Goal: Task Accomplishment & Management: Use online tool/utility

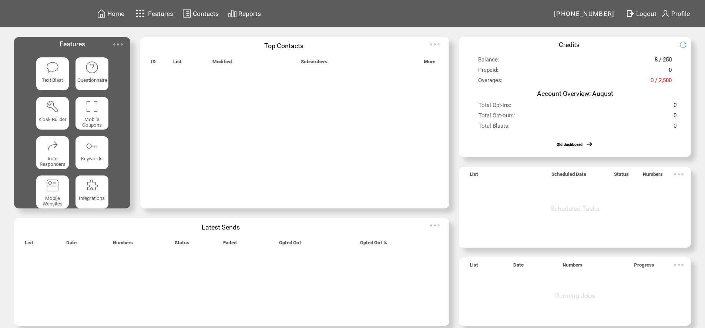
click at [123, 41] on img at bounding box center [118, 44] width 15 height 15
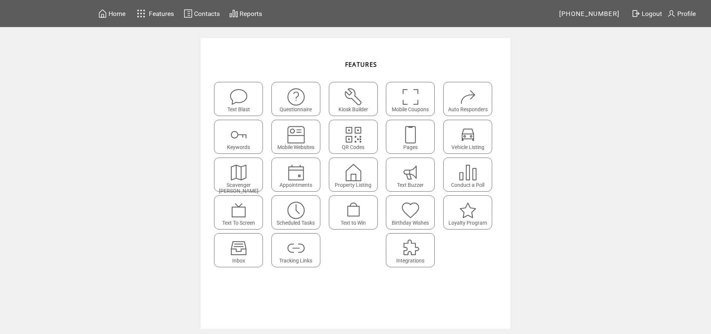
click at [247, 253] on img at bounding box center [239, 248] width 20 height 20
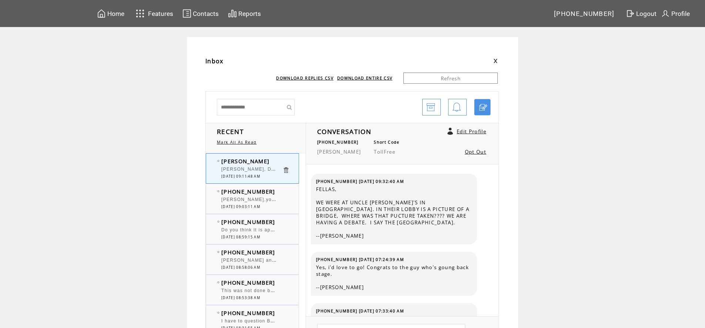
scroll to position [1191, 0]
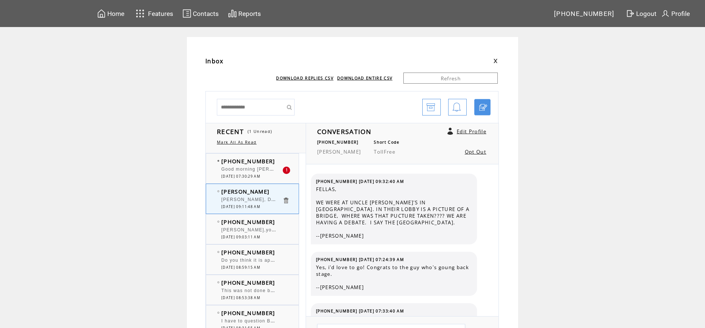
scroll to position [1191, 0]
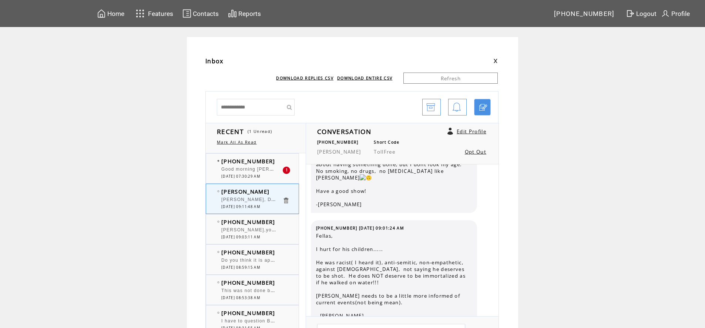
click at [244, 172] on div "Good morning Big Howard and Big Bob. Bob , I'm sorry you are not feeling well. …" at bounding box center [251, 170] width 61 height 7
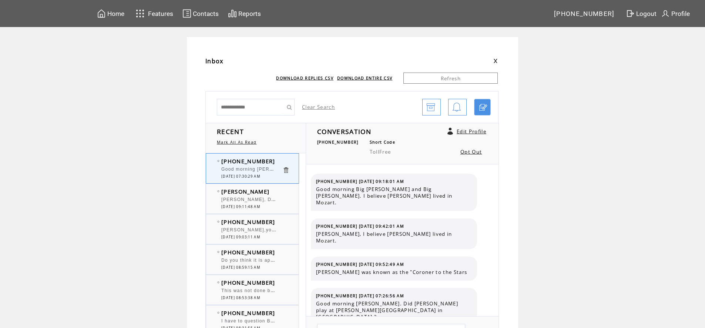
scroll to position [3288, 0]
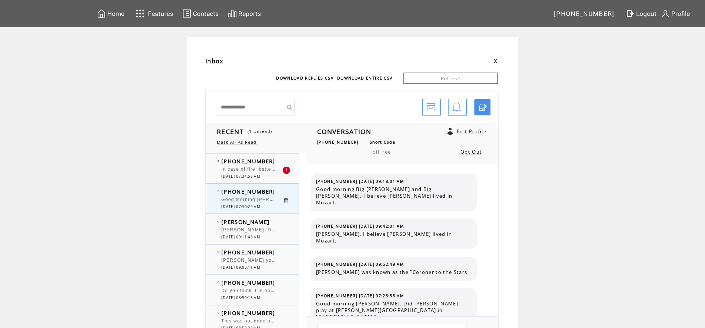
scroll to position [3288, 0]
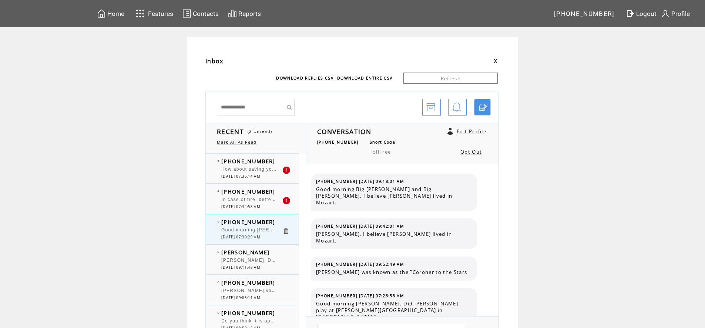
scroll to position [3288, 0]
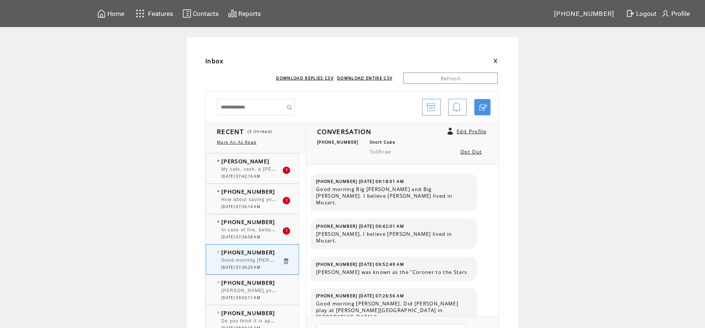
scroll to position [3288, 0]
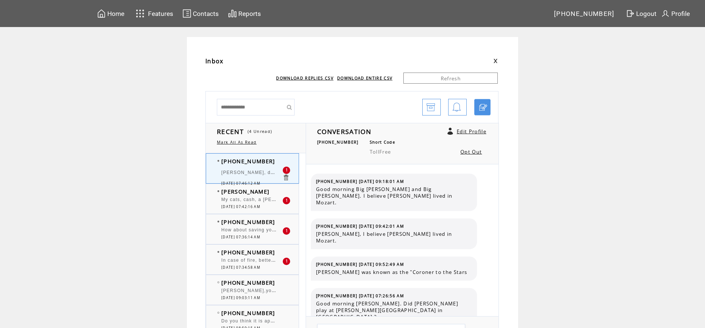
scroll to position [3327, 0]
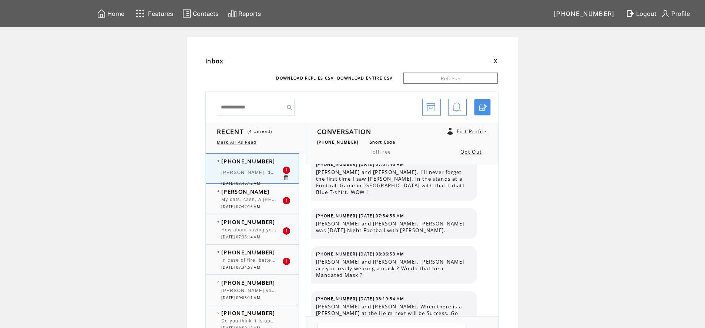
click at [242, 288] on span "[PERSON_NAME],you have a constant skip sounds like a record with a Crack in it …" at bounding box center [360, 289] width 279 height 7
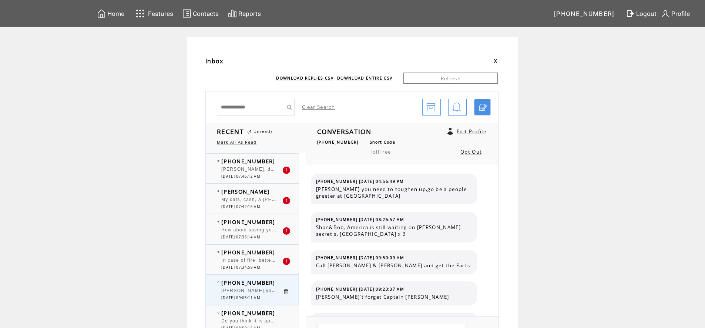
scroll to position [397, 0]
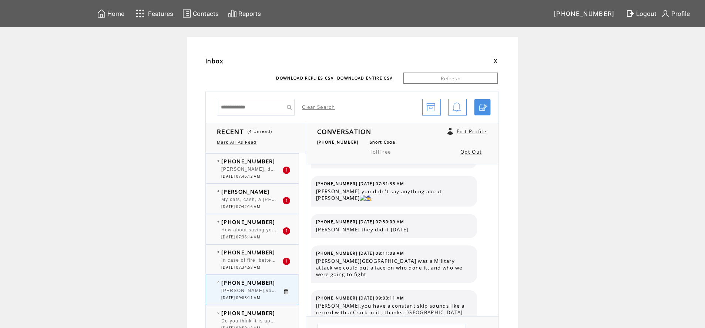
click at [246, 261] on span "In case of fire, better be sure to take your id. You can't replace other forms …" at bounding box center [385, 259] width 329 height 7
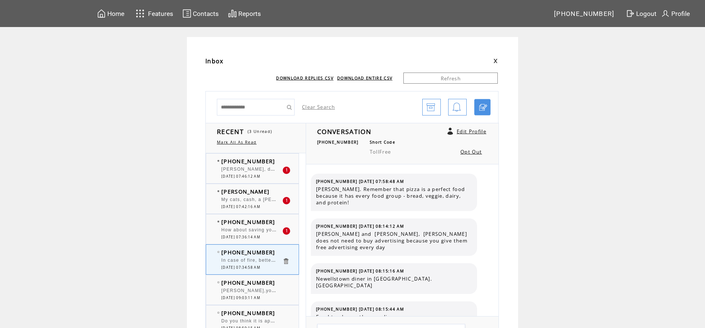
scroll to position [49, 0]
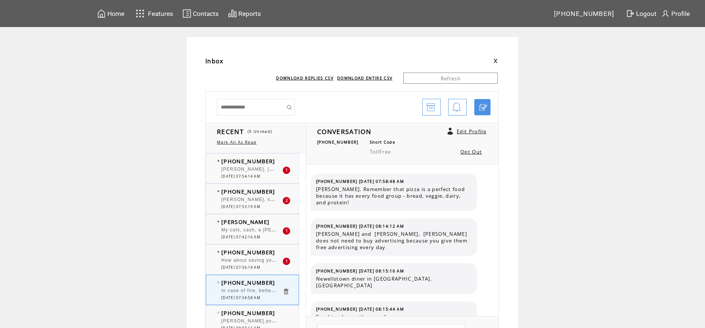
scroll to position [49, 0]
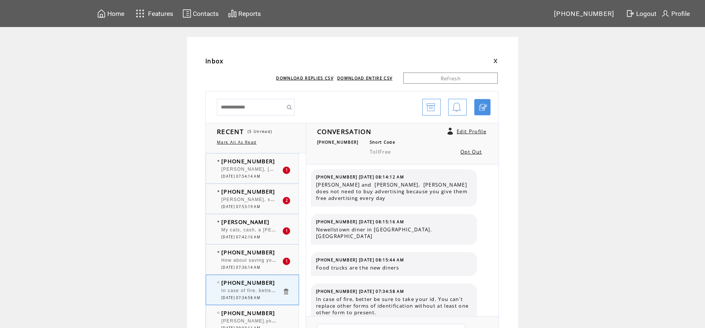
click at [253, 175] on span "09/16/2025 07:54:14 AM" at bounding box center [240, 176] width 39 height 5
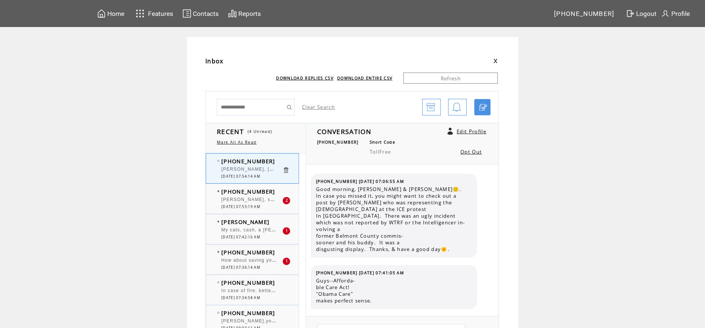
scroll to position [53, 0]
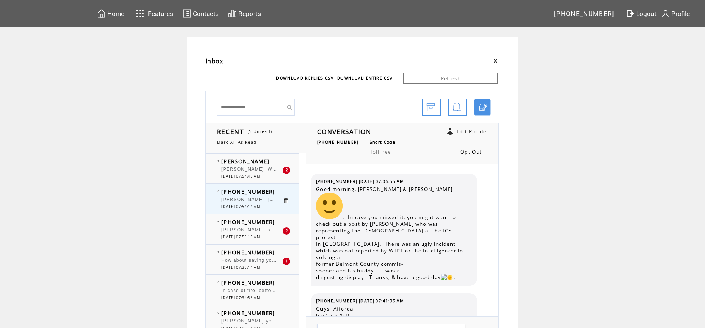
scroll to position [53, 0]
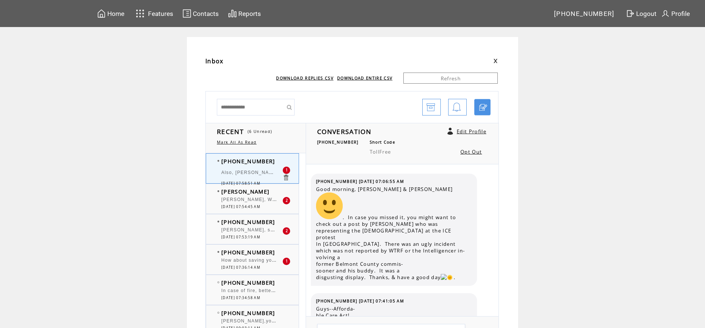
scroll to position [98, 0]
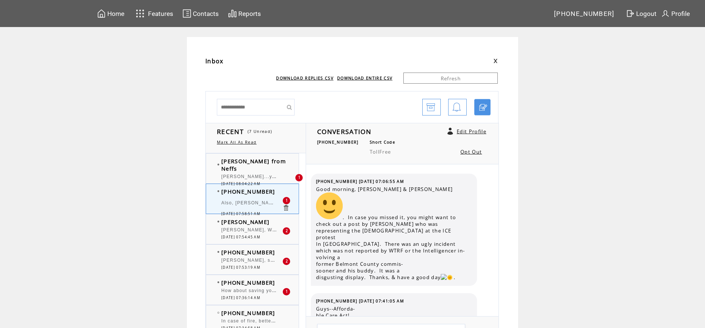
scroll to position [98, 0]
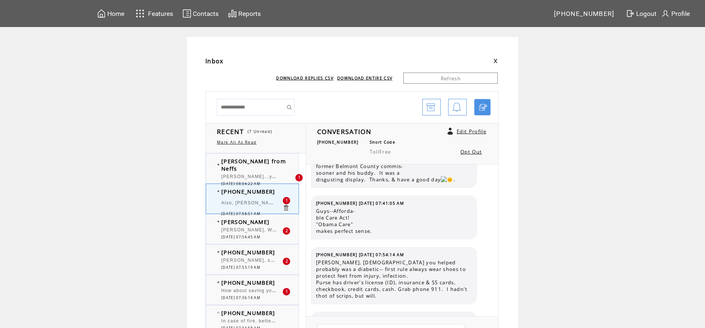
click at [266, 288] on span "How about saving your pets? They're just like family." at bounding box center [285, 289] width 129 height 7
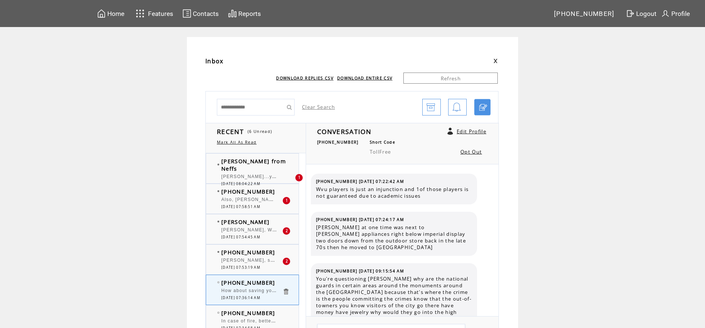
scroll to position [575, 0]
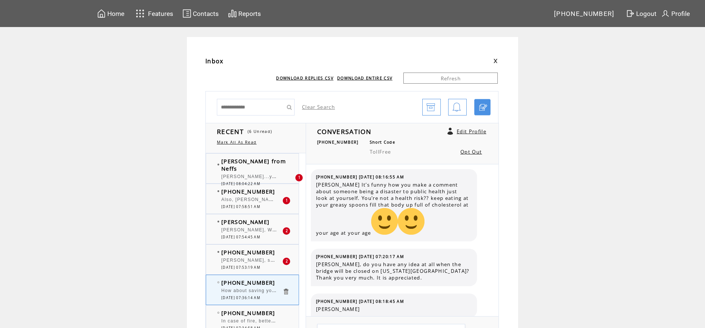
click at [273, 264] on div "[PERSON_NAME], speaking of all of your laptops did you have the Viruses removed…" at bounding box center [251, 261] width 61 height 7
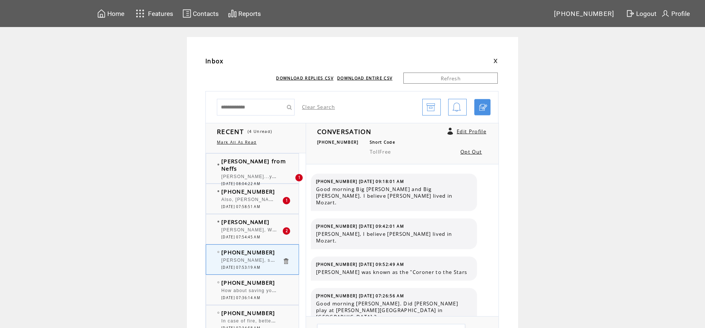
scroll to position [3371, 0]
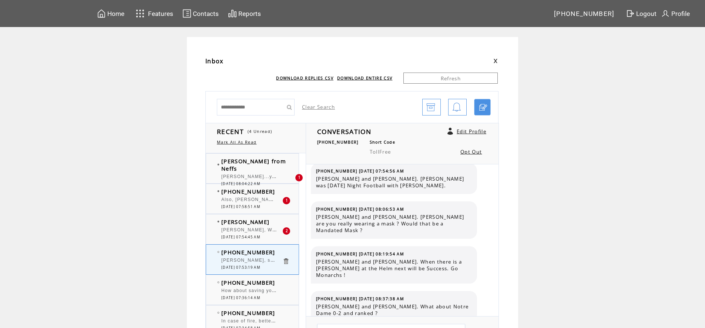
click at [247, 200] on span "Also, [PERSON_NAME], you(actually your wife, of course) should get copies of th…" at bounding box center [383, 198] width 325 height 7
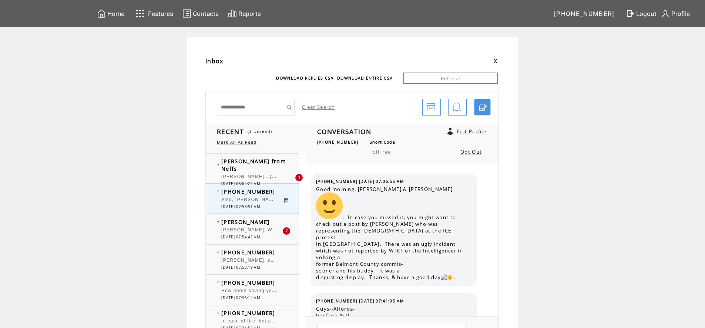
scroll to position [98, 0]
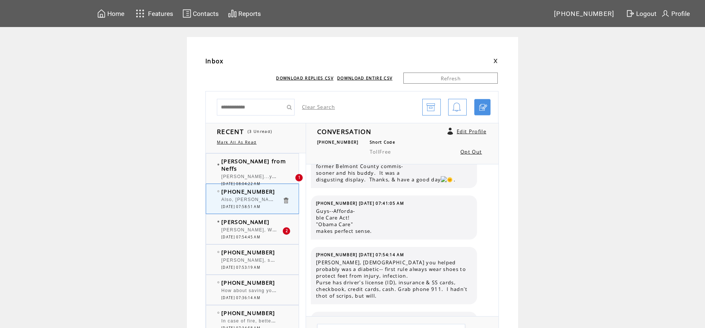
click at [260, 230] on span "[PERSON_NAME], When WOMP caught fire, what did you take with you (other than yo…" at bounding box center [371, 229] width 301 height 7
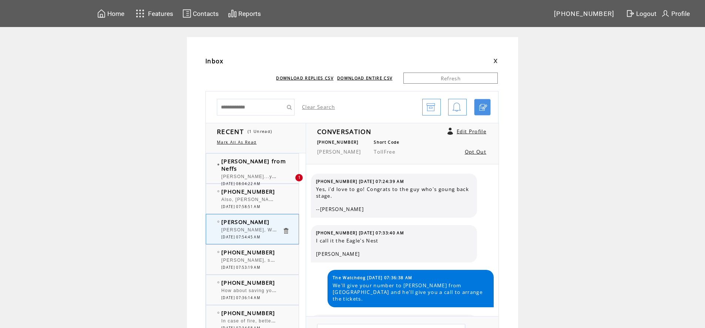
scroll to position [1249, 0]
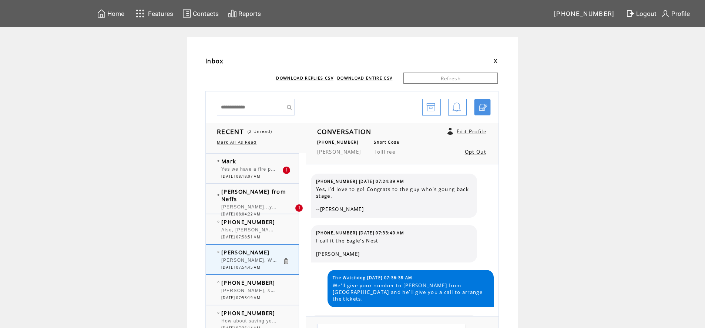
scroll to position [1249, 0]
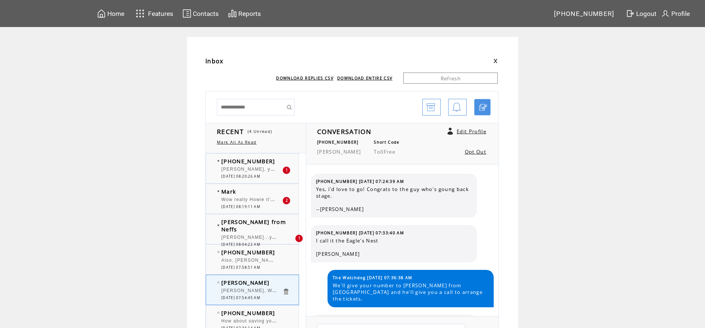
scroll to position [1249, 0]
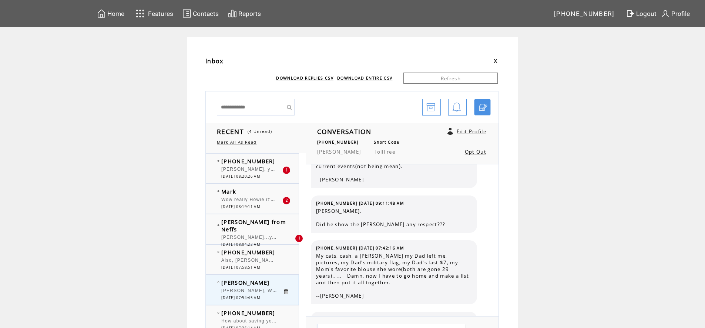
click at [263, 233] on span "[PERSON_NAME]...you talk your hesitancy using kiosks and apps. I use my phone a…" at bounding box center [511, 236] width 581 height 7
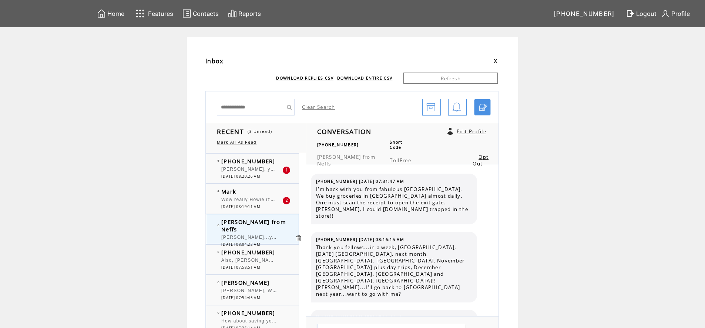
scroll to position [58, 0]
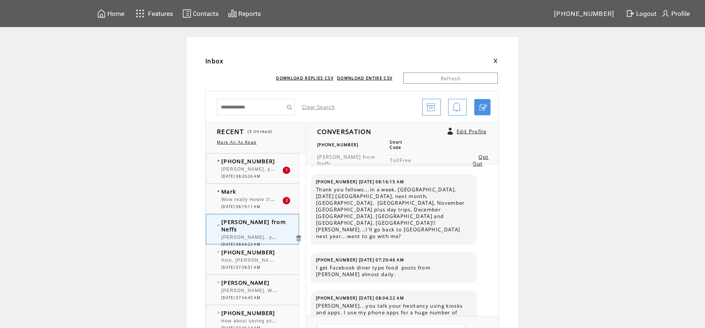
click at [262, 196] on div at bounding box center [251, 196] width 61 height 2
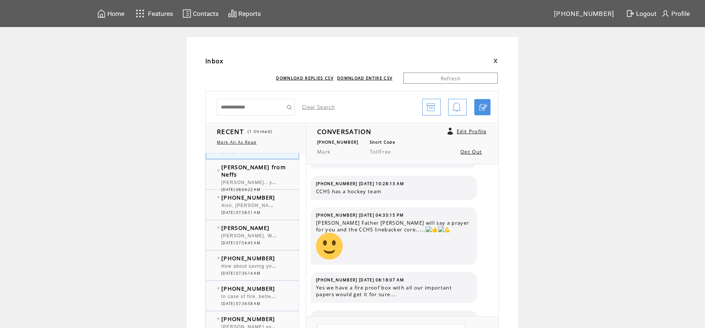
scroll to position [74, 0]
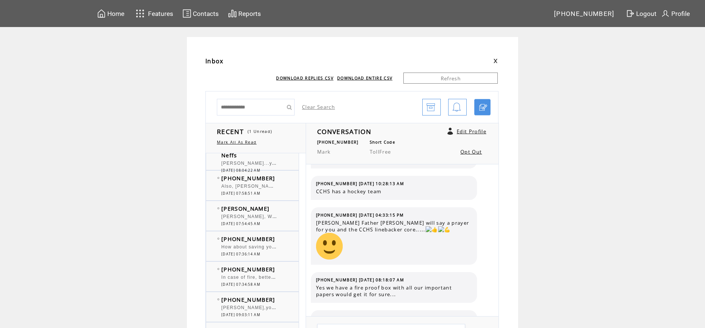
click at [268, 270] on span "[PHONE_NUMBER]" at bounding box center [248, 269] width 54 height 7
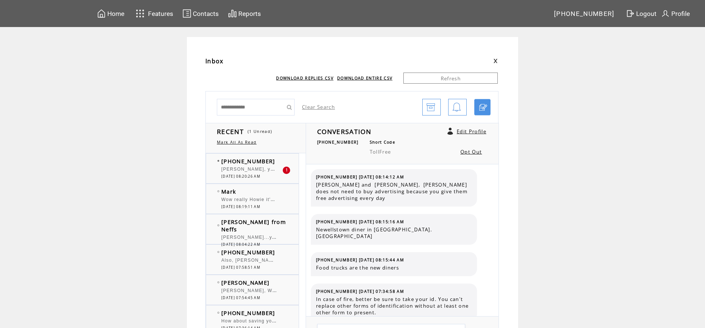
click at [250, 197] on span "Wow really Howie it's [PERSON_NAME]'s job to do this a d that are you kidding m…" at bounding box center [366, 198] width 290 height 7
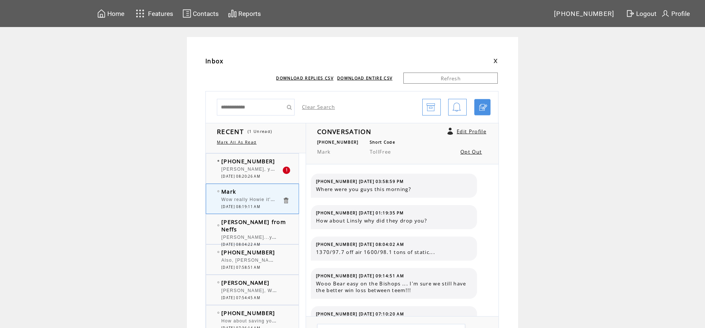
scroll to position [377, 0]
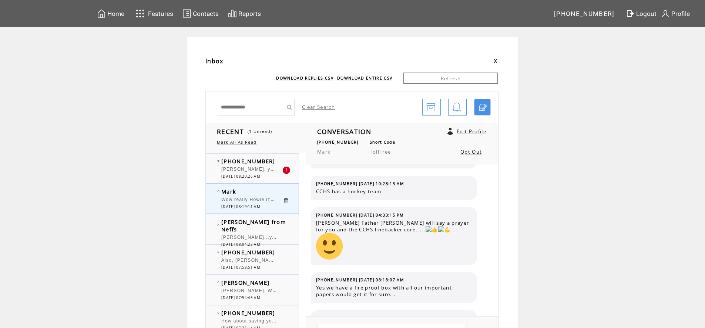
click at [253, 174] on div "[PERSON_NAME], you can purchase a Photo Scanner and put your photos on Zip Driv…" at bounding box center [251, 170] width 61 height 7
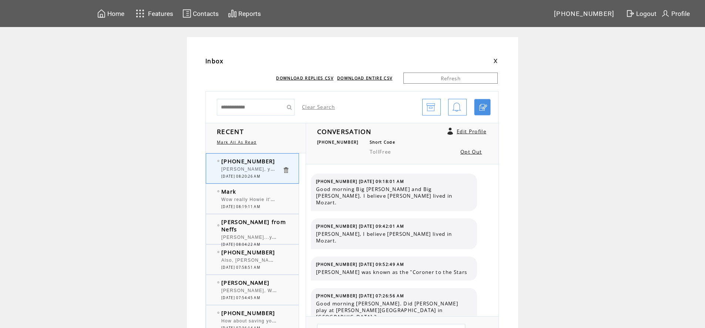
scroll to position [3410, 0]
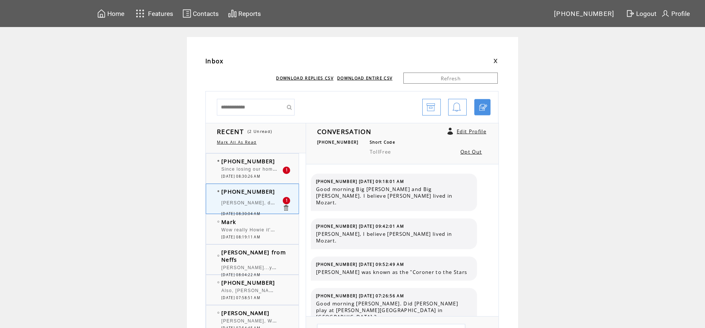
scroll to position [3448, 0]
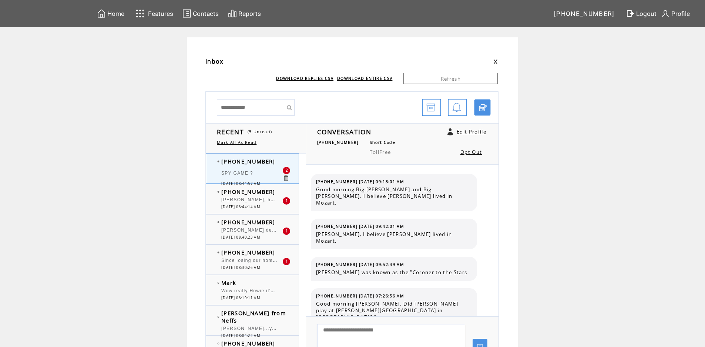
scroll to position [3479, 0]
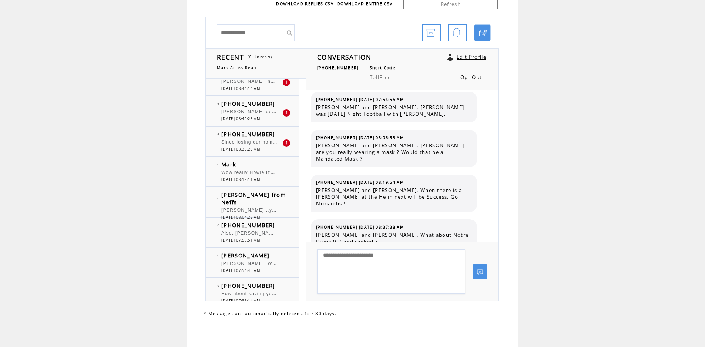
scroll to position [3368, 0]
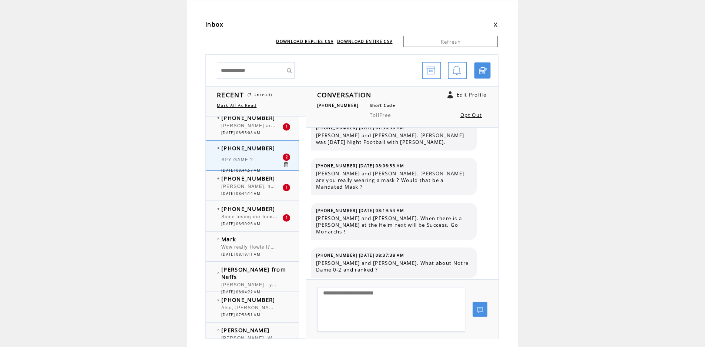
scroll to position [3368, 0]
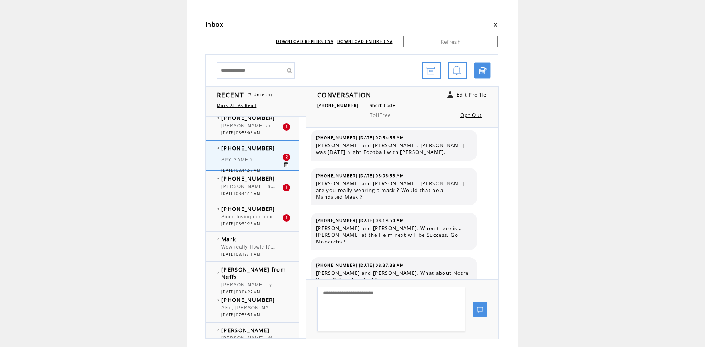
click at [249, 216] on span "Since losing our home on lumber due to flooding. Not having anything prepared, …" at bounding box center [402, 216] width 363 height 7
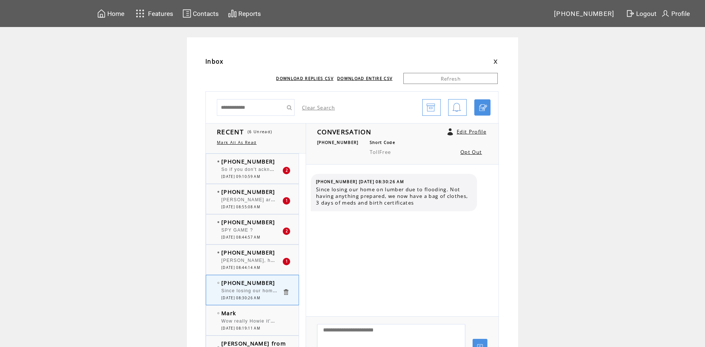
click at [265, 170] on span "So if you don't acknowledge Charlie Kirk murder, it didn't happen?" at bounding box center [309, 168] width 176 height 7
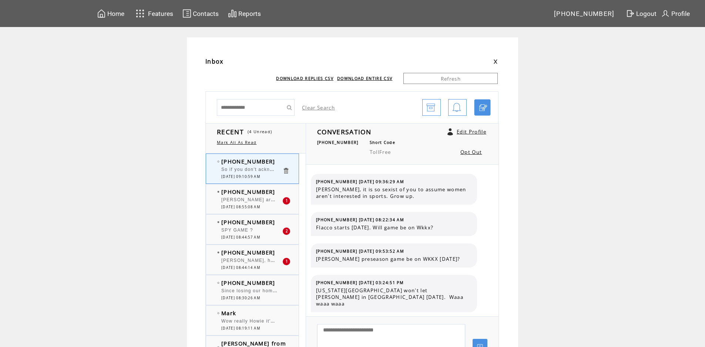
scroll to position [498, 0]
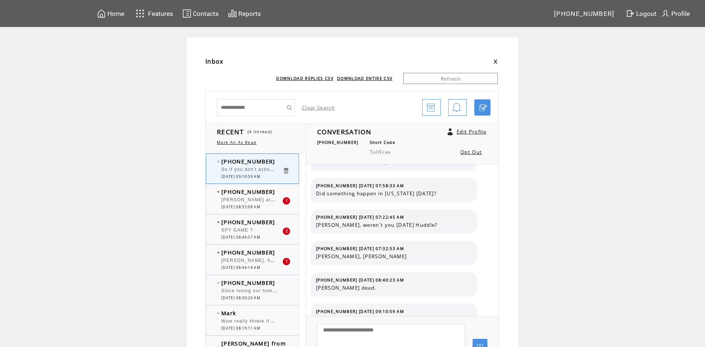
click at [249, 229] on span "SPY GAME ?" at bounding box center [237, 230] width 32 height 5
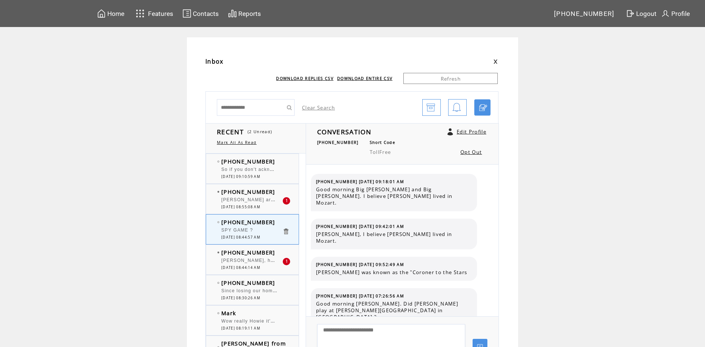
scroll to position [3479, 0]
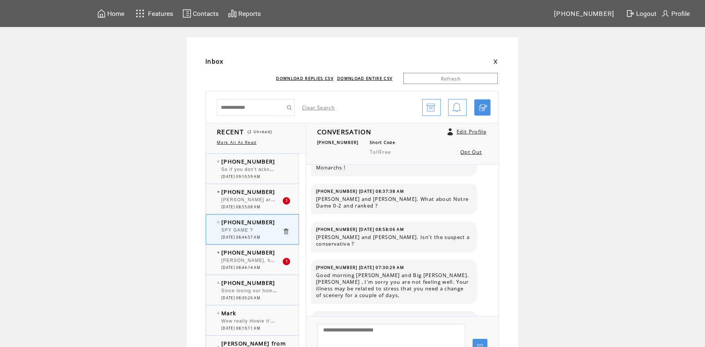
click at [254, 260] on span "[PERSON_NAME], he played in WW2 movie A Bridge to Far" at bounding box center [293, 259] width 145 height 7
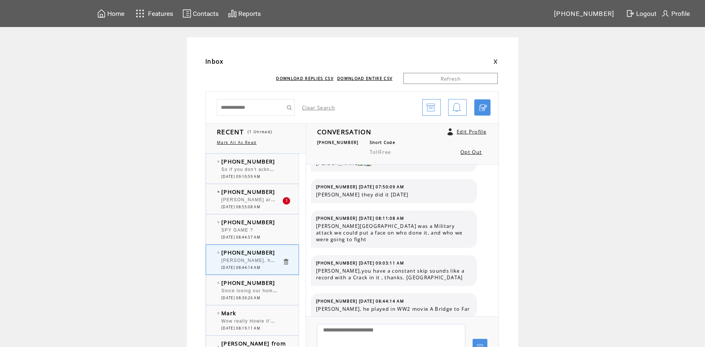
scroll to position [397, 0]
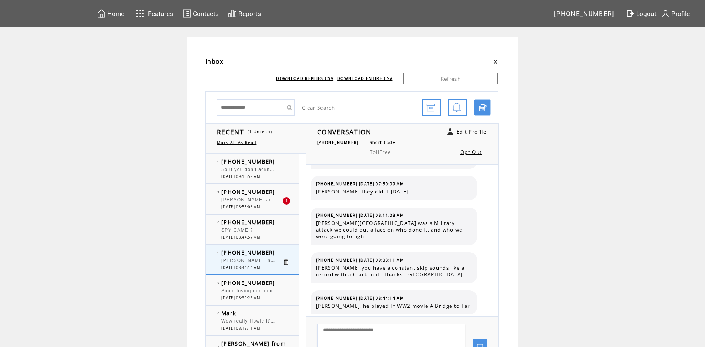
click at [267, 202] on span "[PERSON_NAME] are the Pirates going to the playoffs Go Cubs" at bounding box center [299, 199] width 156 height 7
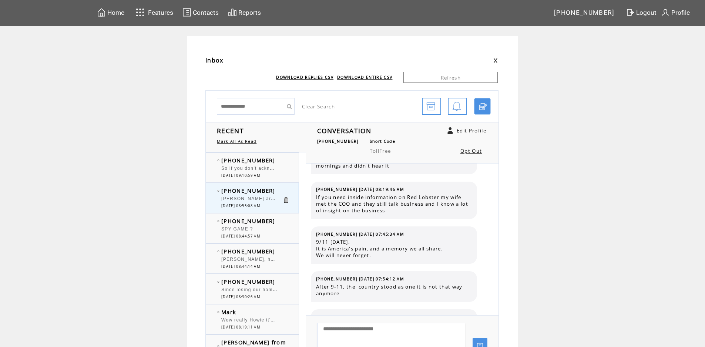
scroll to position [760, 0]
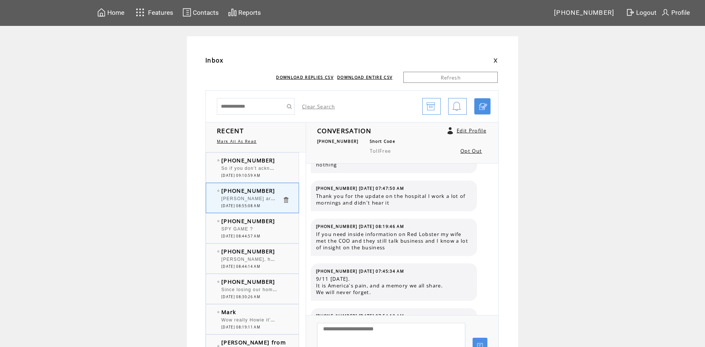
click at [263, 173] on div "So if you don't acknowledge [PERSON_NAME] murder, it didn't happen?" at bounding box center [251, 169] width 61 height 7
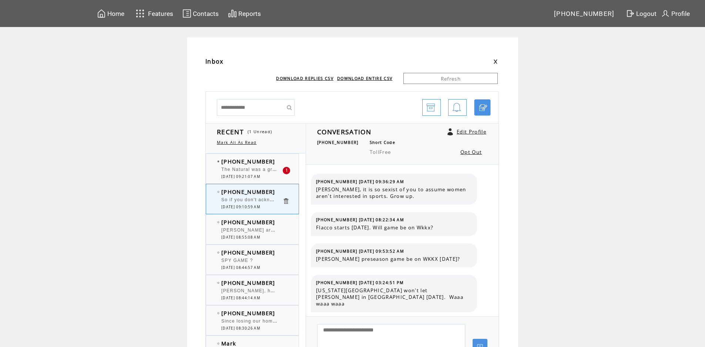
scroll to position [498, 0]
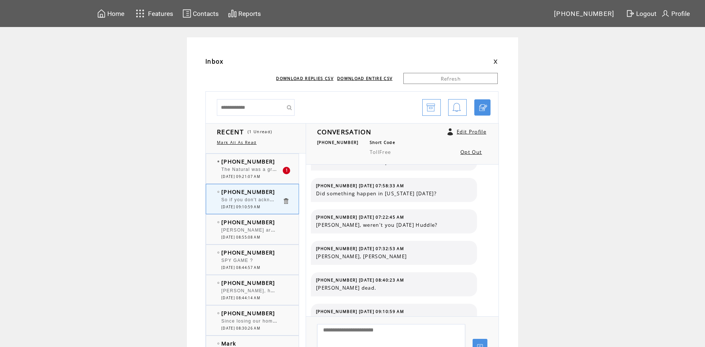
click at [268, 171] on span "The Natural was a great movie" at bounding box center [258, 168] width 75 height 7
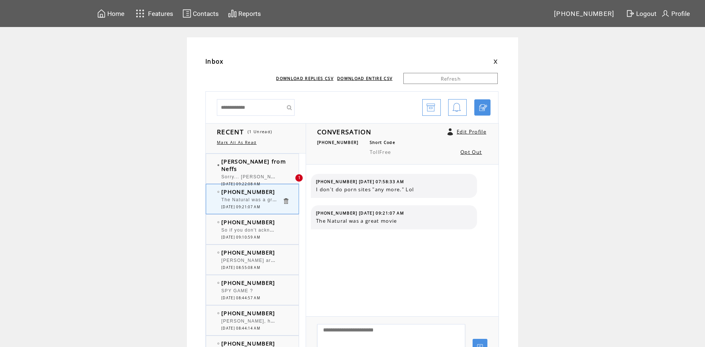
click at [256, 173] on span "Sorry... [PERSON_NAME]" at bounding box center [252, 176] width 63 height 7
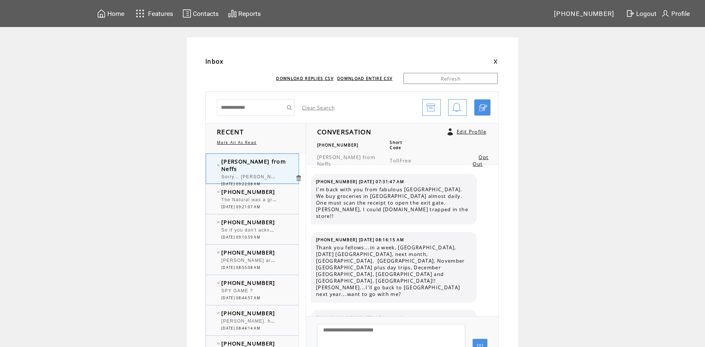
scroll to position [154, 0]
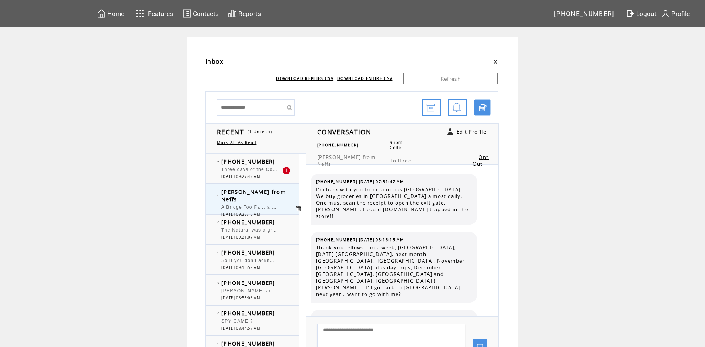
scroll to position [154, 0]
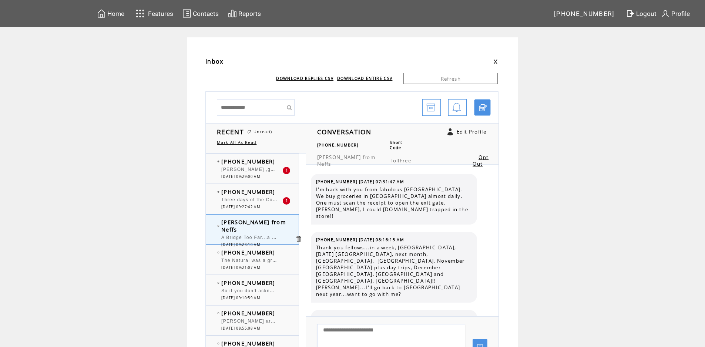
scroll to position [154, 0]
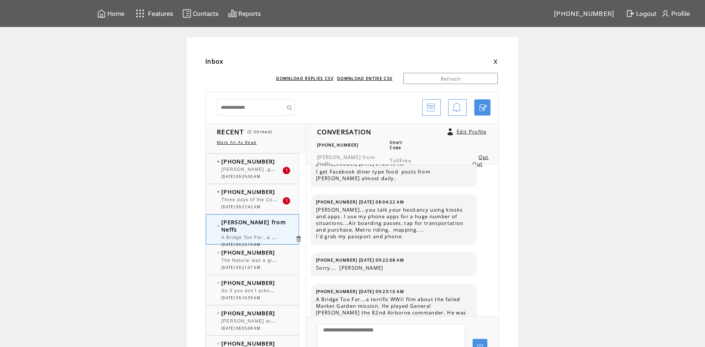
click at [266, 172] on span "[PERSON_NAME] ,go back and look at your previous shows. You paid more attention…" at bounding box center [368, 168] width 295 height 7
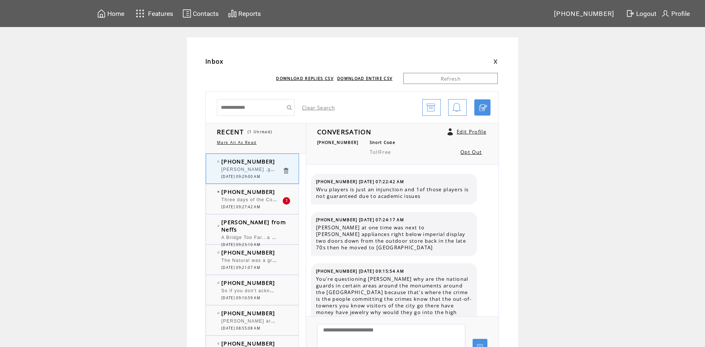
scroll to position [614, 0]
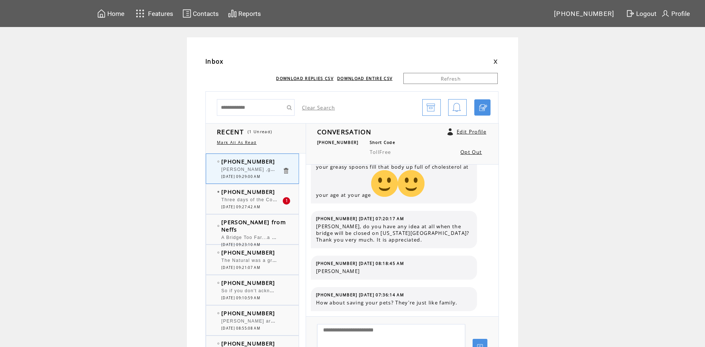
click at [248, 200] on span "Three days of the Condor" at bounding box center [252, 199] width 62 height 7
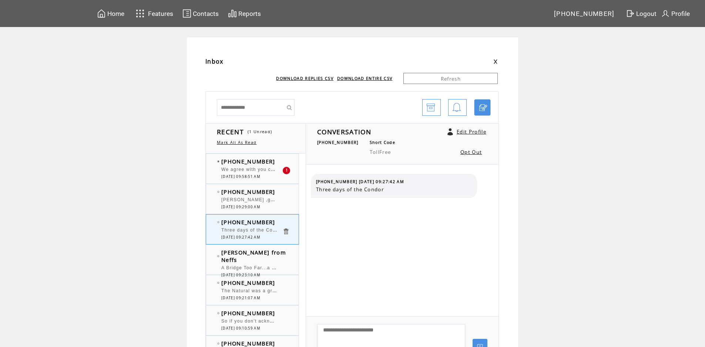
click at [261, 166] on div at bounding box center [251, 166] width 61 height 2
